Goal: Task Accomplishment & Management: Use online tool/utility

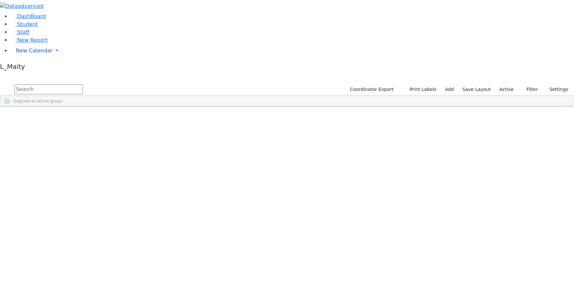
click at [34, 54] on span "New Calendar" at bounding box center [34, 50] width 37 height 6
click at [30, 67] on span "Calendar" at bounding box center [26, 64] width 24 height 6
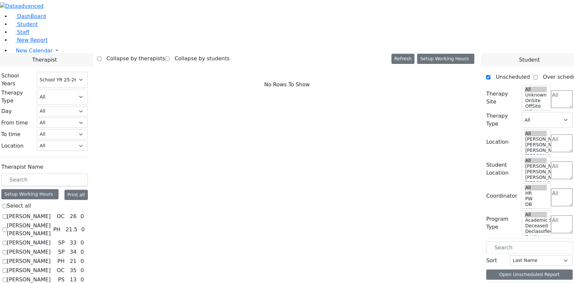
select select "212"
checkbox input "true"
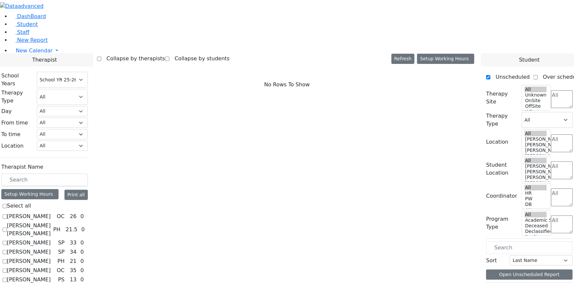
select select "3"
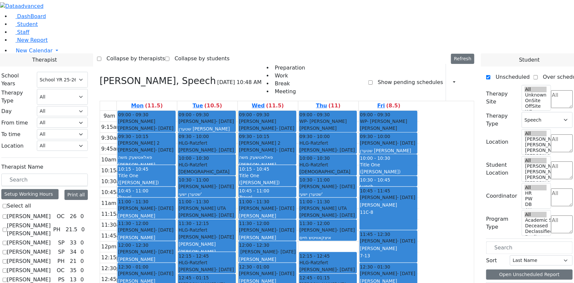
click at [7, 73] on aside "DashBoard Student Staff New Report New Calendar Calendar" at bounding box center [287, 36] width 574 height 73
click at [23, 73] on aside "DashBoard Student Staff New Report New Calendar Calendar" at bounding box center [287, 36] width 574 height 73
checkbox input "false"
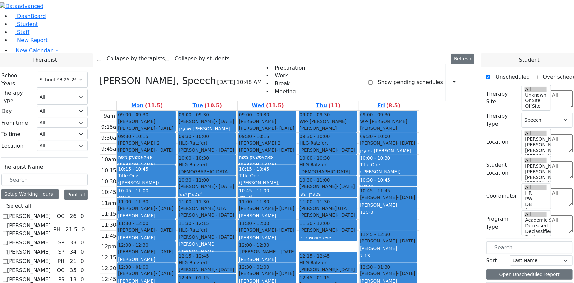
select select
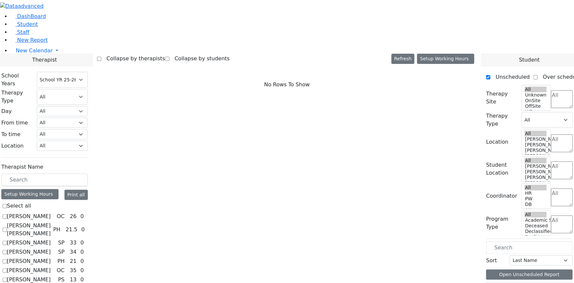
scroll to position [30, 0]
click at [51, 275] on label "Benisz Elizabeth" at bounding box center [29, 279] width 44 height 8
click at [7, 277] on input "Benisz Elizabeth" at bounding box center [5, 279] width 4 height 4
checkbox input "true"
select select "6"
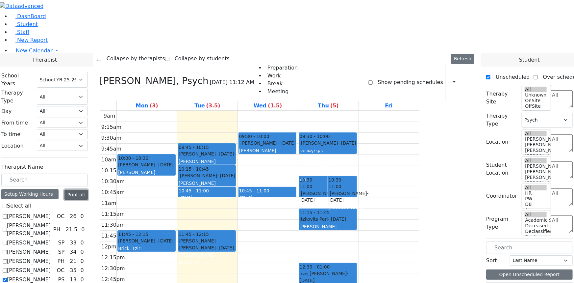
click at [86, 189] on button "Print all" at bounding box center [75, 194] width 23 height 10
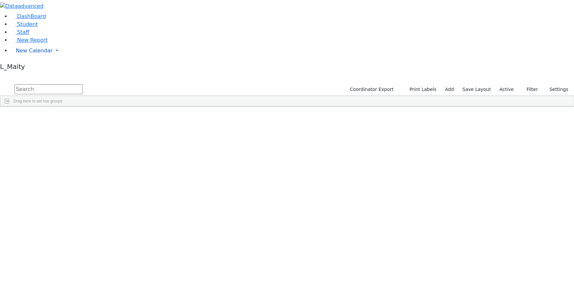
click at [30, 54] on span "New Calendar" at bounding box center [34, 50] width 37 height 6
click at [31, 67] on span "Calendar" at bounding box center [26, 64] width 24 height 6
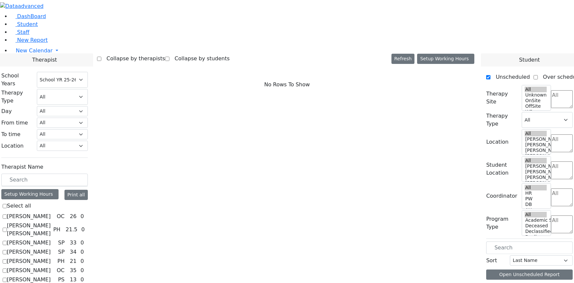
select select "212"
checkbox input "true"
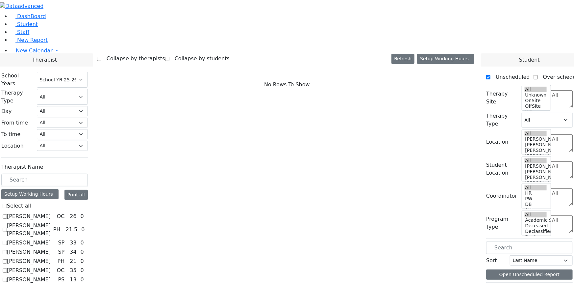
select select "4"
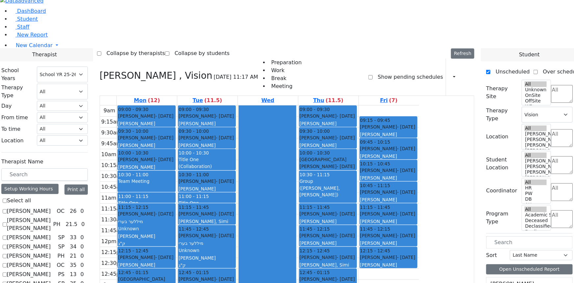
scroll to position [8, 0]
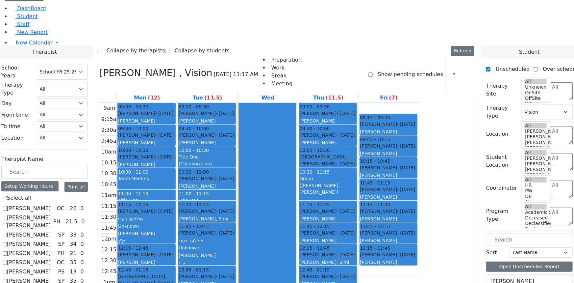
checkbox input "false"
select select
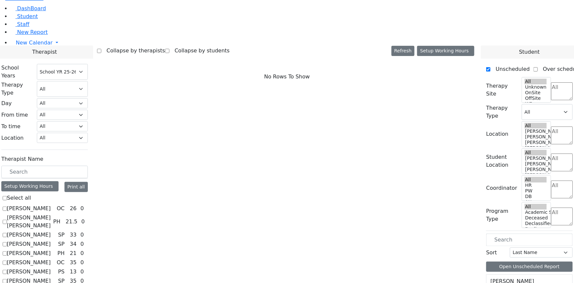
scroll to position [0, 0]
click at [51, 267] on label "Benisz Elizabeth" at bounding box center [29, 271] width 44 height 8
click at [7, 269] on input "Benisz Elizabeth" at bounding box center [5, 271] width 4 height 4
checkbox input "true"
select select "6"
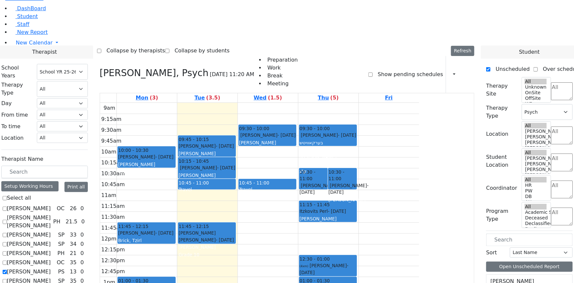
scroll to position [180, 0]
click at [450, 71] on icon "button" at bounding box center [450, 74] width 0 height 6
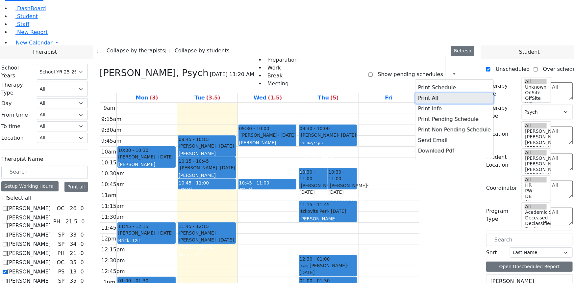
click at [421, 93] on button "Print All" at bounding box center [454, 98] width 78 height 11
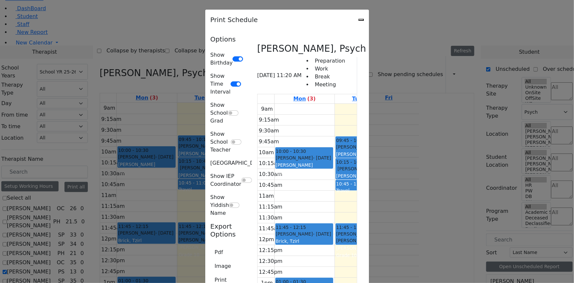
type input "E_Benisz@kjsd.k12.ny.us"
type textarea "Sent by L_Maity This is schedule for Benisz Elizabeth"
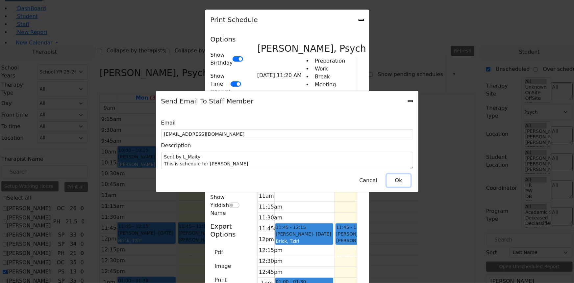
click at [394, 176] on button "Ok" at bounding box center [399, 180] width 24 height 13
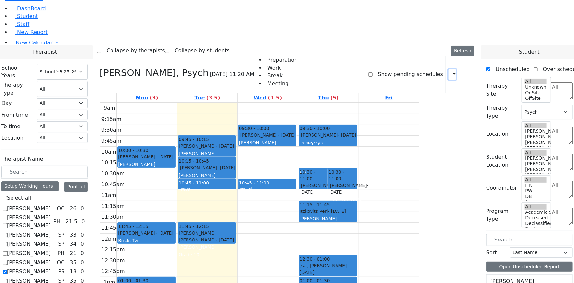
click at [450, 71] on icon "button" at bounding box center [450, 74] width 0 height 6
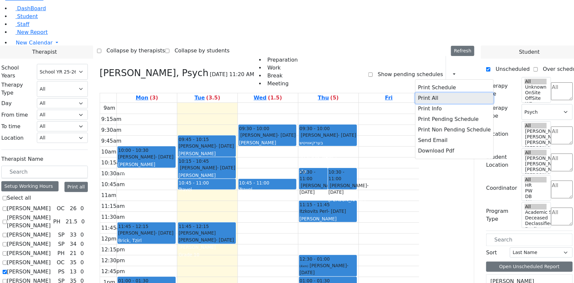
click at [421, 93] on button "Print All" at bounding box center [454, 98] width 78 height 11
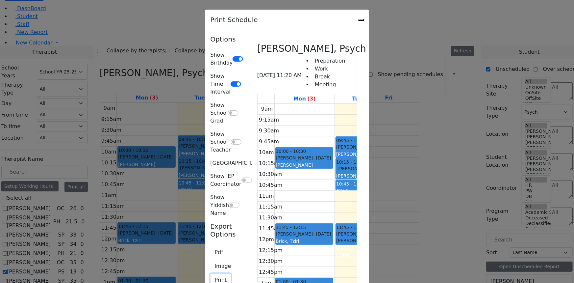
click at [211, 273] on button "Print" at bounding box center [221, 279] width 21 height 13
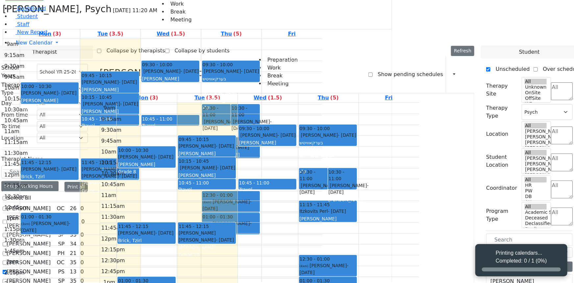
select select "212"
select select "6"
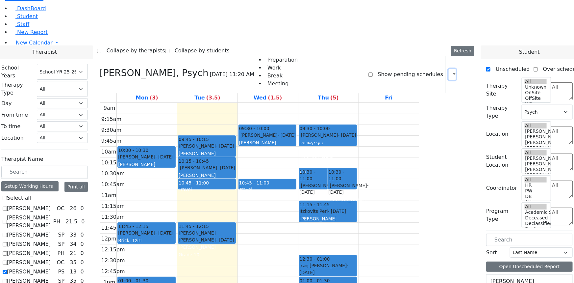
click at [450, 71] on icon "button" at bounding box center [450, 74] width 0 height 6
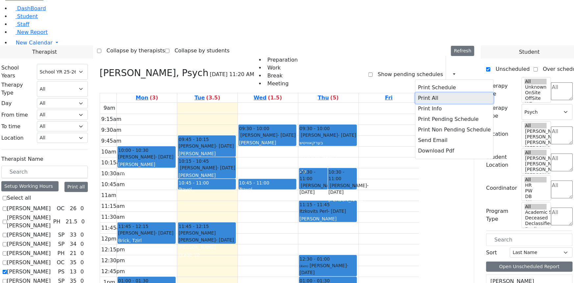
click at [422, 93] on button "Print All" at bounding box center [454, 98] width 78 height 11
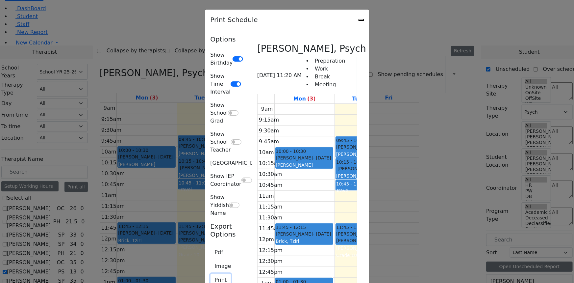
drag, startPoint x: 117, startPoint y: 140, endPoint x: 127, endPoint y: 139, distance: 10.3
click at [211, 273] on button "Print" at bounding box center [221, 279] width 21 height 13
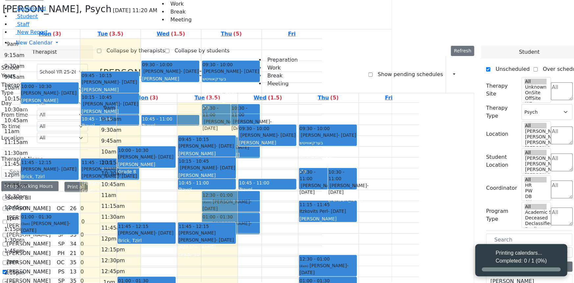
select select "212"
select select "6"
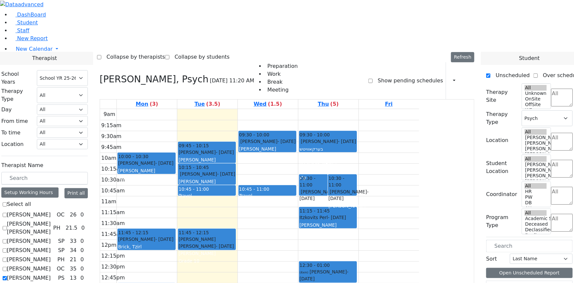
scroll to position [0, 0]
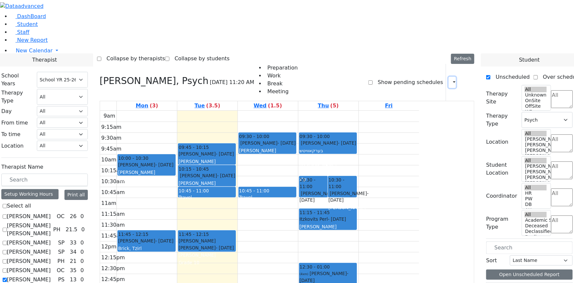
click at [450, 79] on icon "button" at bounding box center [450, 82] width 0 height 6
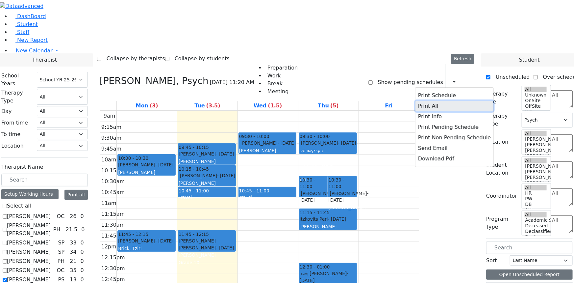
click at [421, 101] on button "Print All" at bounding box center [454, 106] width 78 height 11
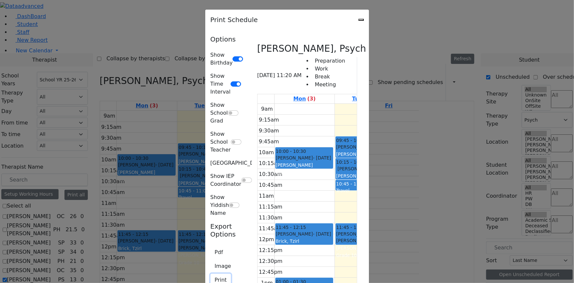
click at [211, 273] on button "Print" at bounding box center [221, 279] width 21 height 13
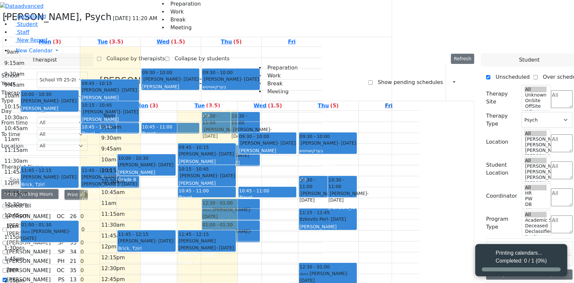
select select "212"
select select "6"
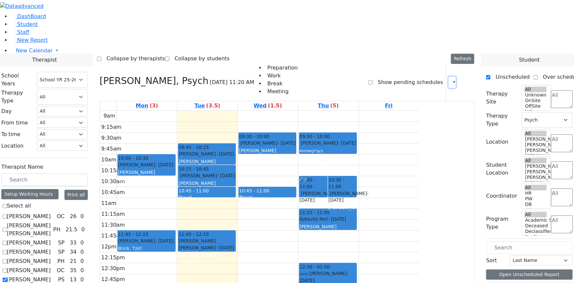
click at [450, 79] on icon "button" at bounding box center [450, 82] width 0 height 6
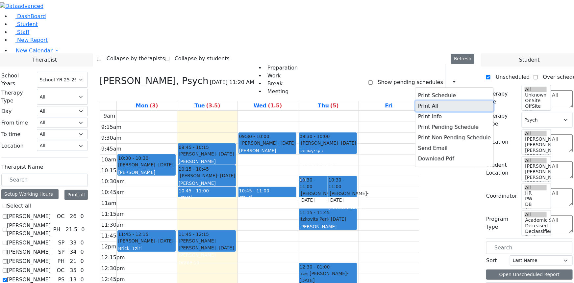
click at [420, 101] on button "Print All" at bounding box center [454, 106] width 78 height 11
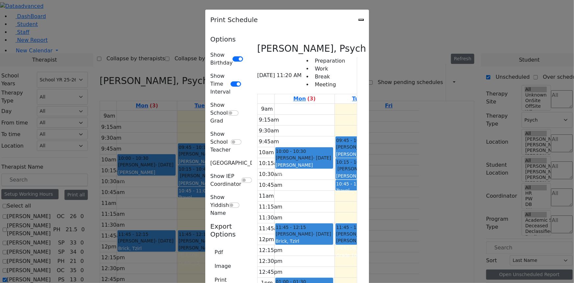
click at [361, 20] on icon "Close" at bounding box center [361, 20] width 0 height 0
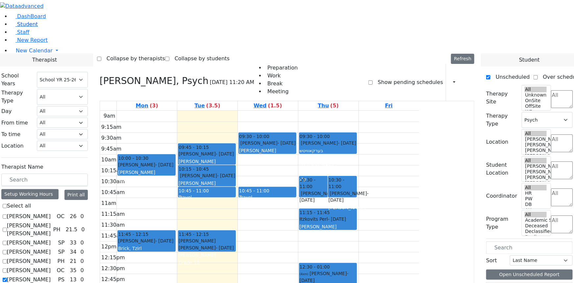
click at [30, 27] on span "Student" at bounding box center [27, 24] width 21 height 6
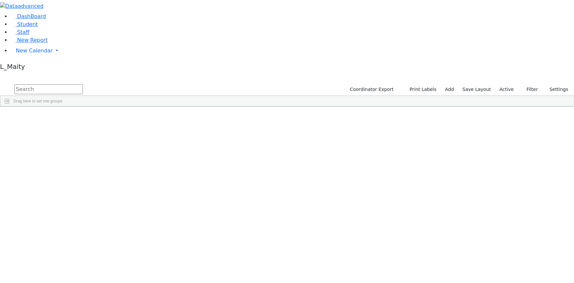
click at [83, 84] on input "text" at bounding box center [48, 89] width 68 height 10
type input "wald"
click at [111, 126] on div "Pessy" at bounding box center [92, 130] width 37 height 9
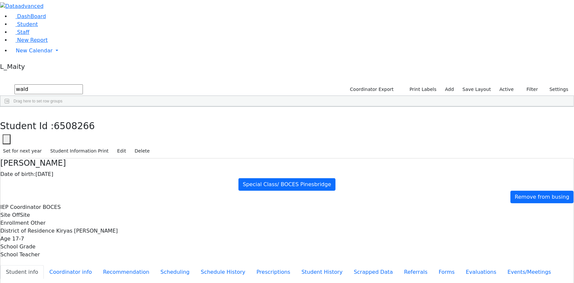
scroll to position [43, 0]
